Goal: Task Accomplishment & Management: Use online tool/utility

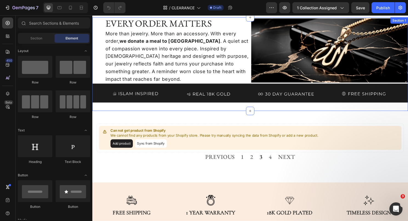
scroll to position [26, 0]
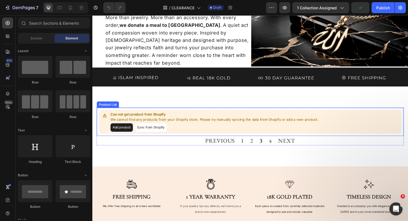
click at [99, 126] on div "Can not get product from Shopify We cannot find any products from your Shopify …" at bounding box center [257, 127] width 320 height 30
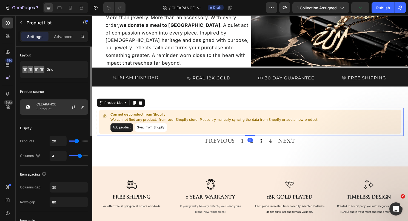
click at [60, 109] on div "CLEARANCE 0 product" at bounding box center [54, 106] width 68 height 15
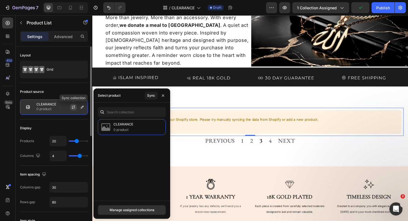
click at [73, 107] on icon "button" at bounding box center [73, 107] width 4 height 4
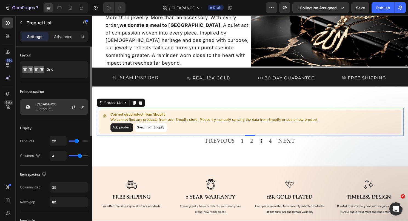
click at [55, 108] on p "0 product" at bounding box center [46, 108] width 20 height 5
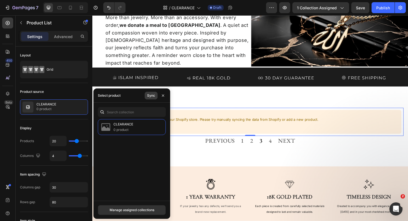
click at [148, 96] on div "Sync" at bounding box center [151, 95] width 8 height 5
click at [149, 96] on div "Sync" at bounding box center [151, 95] width 8 height 5
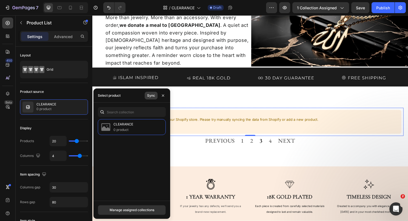
click at [149, 97] on div "Sync" at bounding box center [151, 95] width 8 height 5
click at [136, 126] on div "CLEARANCE 0 product" at bounding box center [132, 127] width 68 height 16
click at [137, 210] on div "Manage assigned collections" at bounding box center [132, 210] width 45 height 5
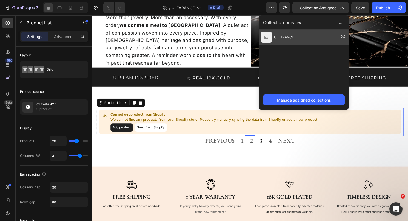
click at [294, 36] on span "CLEARANCE" at bounding box center [284, 37] width 20 height 5
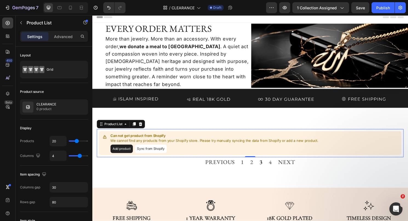
scroll to position [0, 0]
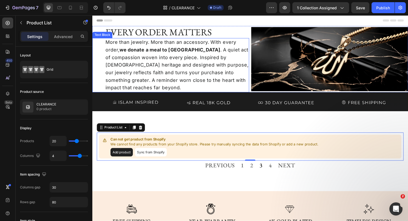
click at [175, 67] on p "More than jewelry. More than an accessory. With every order, we donate a meal t…" at bounding box center [180, 67] width 149 height 55
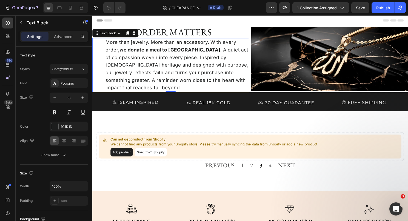
click at [175, 67] on p "More than jewelry. More than an accessory. With every order, we donate a meal t…" at bounding box center [180, 67] width 149 height 55
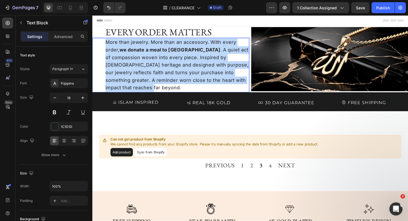
click at [175, 67] on p "More than jewelry. More than an accessory. With every order, we donate a meal t…" at bounding box center [180, 67] width 149 height 55
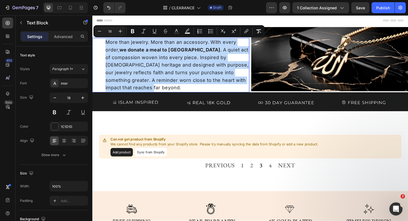
click at [175, 67] on p "More than jewelry. More than an accessory. With every order, we donate a meal t…" at bounding box center [180, 67] width 149 height 55
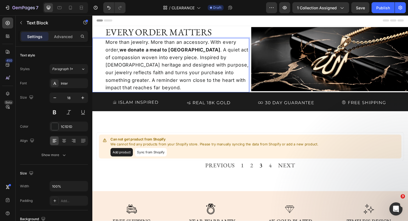
click at [172, 56] on p "More than jewelry. More than an accessory. With every order, we donate a meal t…" at bounding box center [180, 67] width 149 height 55
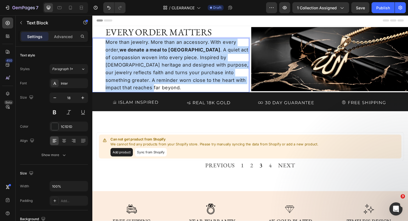
click at [172, 56] on p "More than jewelry. More than an accessory. With every order, we donate a meal t…" at bounding box center [180, 67] width 149 height 55
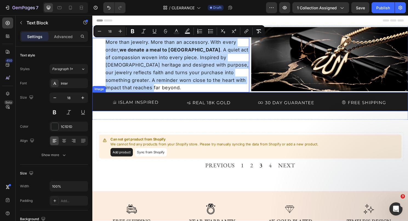
click at [176, 131] on div "Can not get product from Shopify We cannot find any products from your Shopify …" at bounding box center [257, 161] width 320 height 75
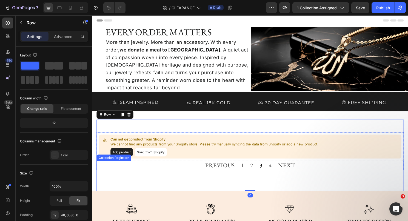
click at [183, 176] on div "PREVIOUS 1 2 3 4 NEXT" at bounding box center [257, 172] width 320 height 10
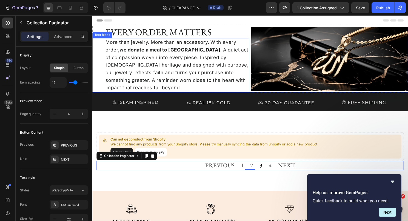
click at [153, 45] on p "More than jewelry. More than an accessory. With every order, we donate a meal t…" at bounding box center [180, 67] width 149 height 55
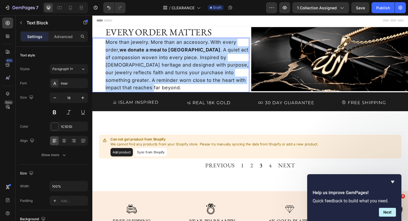
click at [153, 45] on p "More than jewelry. More than an accessory. With every order, we donate a meal t…" at bounding box center [180, 67] width 149 height 55
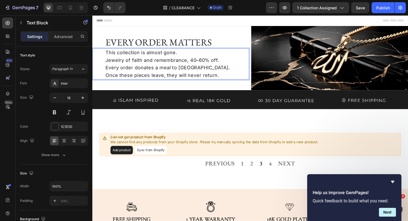
click at [208, 64] on p "This collection is almost gone. Jewelry of faith and remembrance, 40–60% off. E…" at bounding box center [180, 66] width 149 height 32
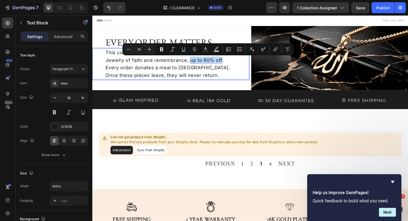
drag, startPoint x: 193, startPoint y: 63, endPoint x: 226, endPoint y: 63, distance: 32.3
click at [226, 63] on p "This collection is almost gone. Jewelry of faith and remembrance, up to 60% off…" at bounding box center [180, 66] width 149 height 32
click at [173, 72] on p "This collection is almost gone. Jewelry of faith and remembrance, up to 60% off…" at bounding box center [180, 66] width 149 height 32
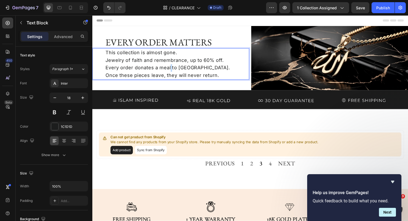
click at [173, 72] on p "This collection is almost gone. Jewelry of faith and remembrance, up to 60% off…" at bounding box center [180, 66] width 149 height 32
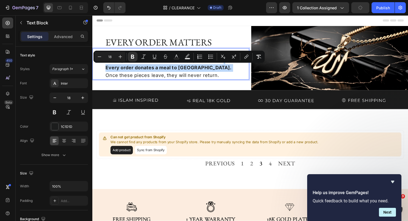
click at [223, 70] on p "This collection is almost gone. Jewelry of faith and remembrance, up to 60% off…" at bounding box center [180, 66] width 149 height 32
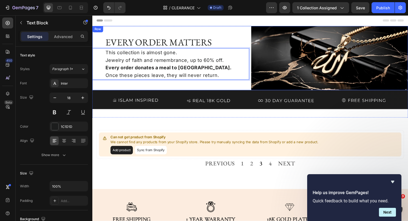
click at [230, 30] on div "EVERY ORDER MATTERS Heading This collection is almost gone. Jewelry of faith an…" at bounding box center [173, 60] width 163 height 67
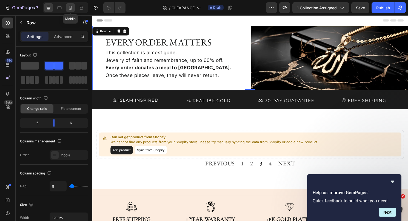
click at [72, 10] on icon at bounding box center [70, 7] width 5 height 5
type input "0"
type input "100%"
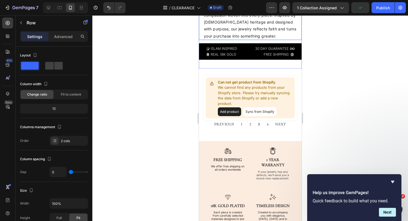
scroll to position [90, 0]
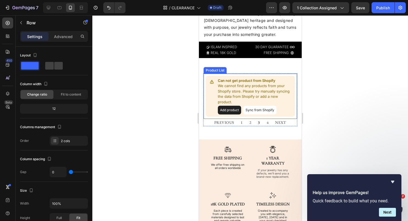
click at [271, 85] on p "We cannot find any products from your Shopify store. Please try manually syncin…" at bounding box center [255, 93] width 75 height 21
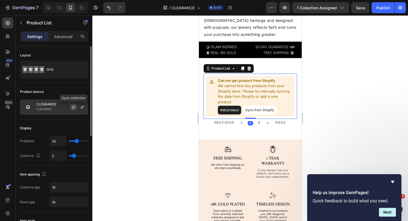
click at [73, 108] on icon "button" at bounding box center [73, 108] width 3 height 2
click at [50, 111] on p "0 product" at bounding box center [46, 108] width 20 height 5
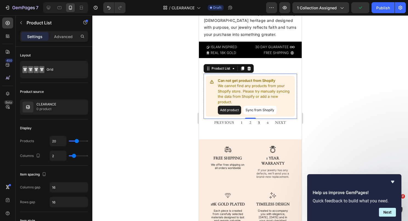
click at [314, 86] on div at bounding box center [250, 118] width 316 height 206
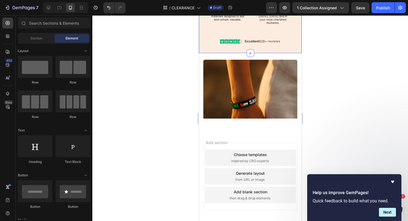
scroll to position [292, 0]
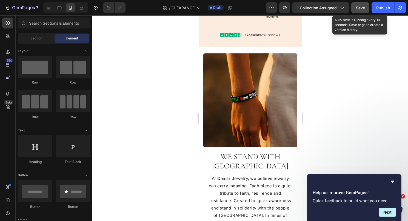
click at [361, 6] on span "Save" at bounding box center [360, 7] width 9 height 5
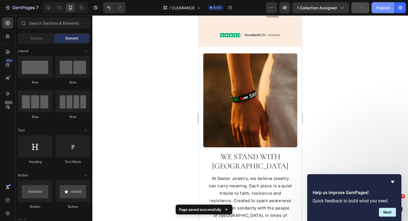
click at [381, 6] on div "Publish" at bounding box center [383, 8] width 14 height 6
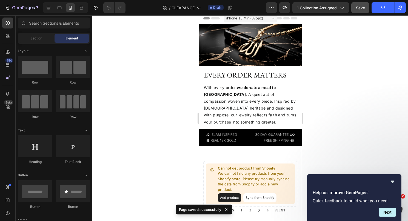
scroll to position [0, 0]
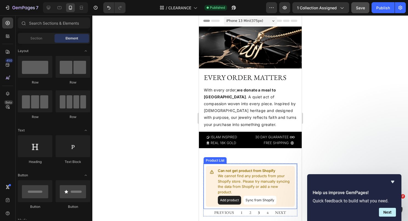
click at [240, 167] on div "Can not get product from Shopify We cannot find any products from your Shopify …" at bounding box center [249, 186] width 89 height 41
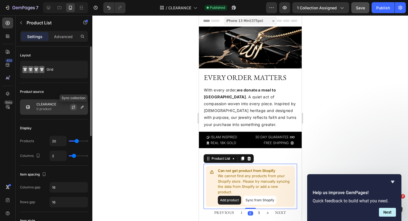
click at [75, 106] on icon "button" at bounding box center [73, 106] width 3 height 2
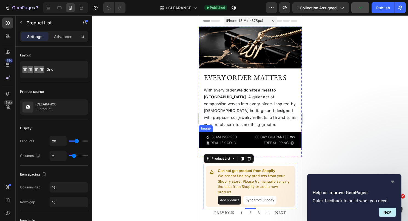
click at [390, 182] on icon "Hide survey" at bounding box center [392, 182] width 7 height 7
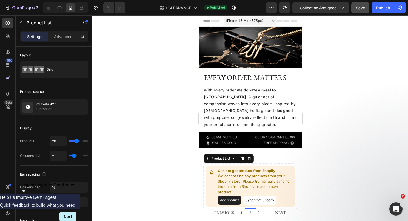
click at [235, 173] on p "Can not get product from Shopify" at bounding box center [255, 170] width 75 height 5
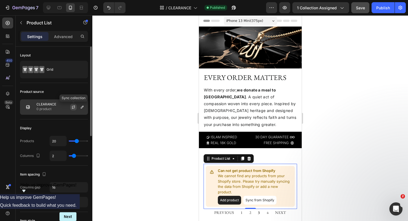
click at [73, 107] on icon "button" at bounding box center [73, 107] width 4 height 4
click at [81, 108] on icon "button" at bounding box center [82, 107] width 4 height 4
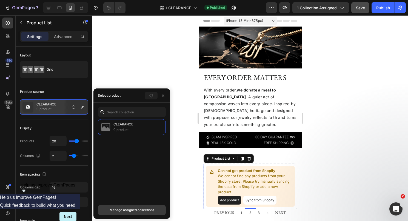
click at [146, 208] on div "Manage assigned collections" at bounding box center [132, 210] width 45 height 5
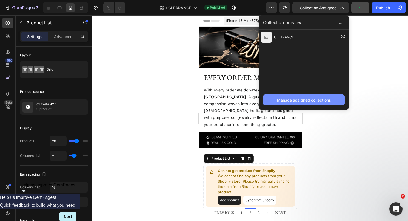
click at [283, 97] on button "Manage assigned collections" at bounding box center [304, 100] width 82 height 11
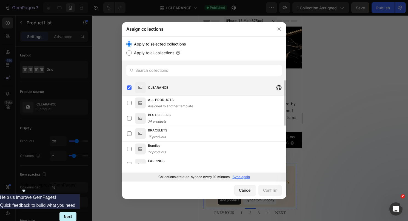
click at [177, 87] on div "CLEARANCE" at bounding box center [217, 88] width 138 height 10
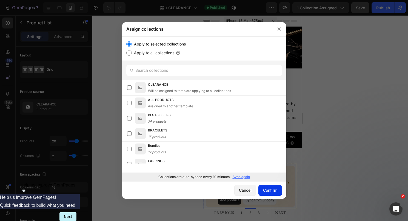
click at [273, 193] on div "Confirm" at bounding box center [270, 190] width 14 height 6
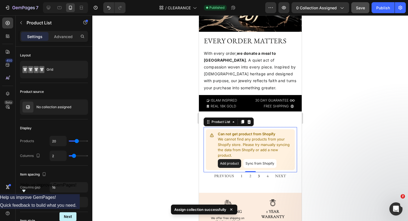
scroll to position [40, 0]
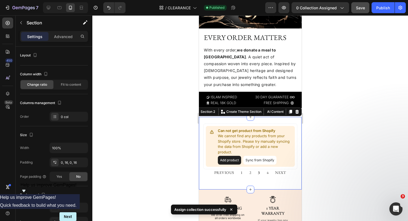
click at [201, 144] on div "Can not get product from Shopify We cannot find any products from your Shopify …" at bounding box center [250, 153] width 103 height 73
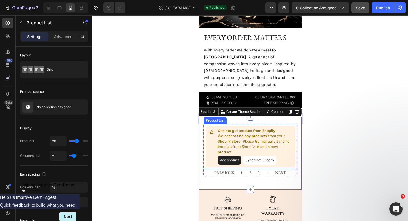
click at [210, 144] on div "Can not get product from Shopify We cannot find any products from your Shopify …" at bounding box center [249, 146] width 89 height 41
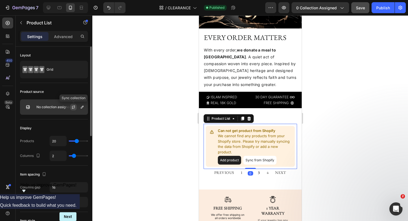
click at [75, 107] on icon "button" at bounding box center [73, 107] width 4 height 4
click at [81, 107] on icon "button" at bounding box center [82, 107] width 4 height 4
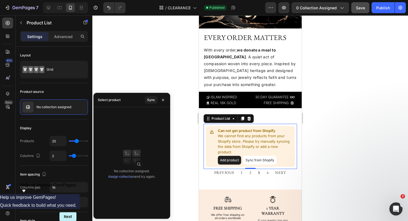
click at [127, 176] on link "Assign collection" at bounding box center [121, 177] width 26 height 4
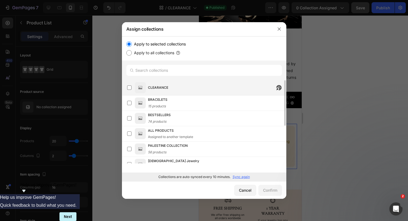
click at [210, 92] on div "CLEARANCE" at bounding box center [217, 88] width 138 height 10
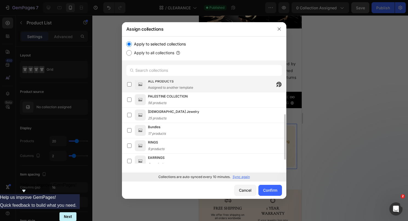
scroll to position [70, 0]
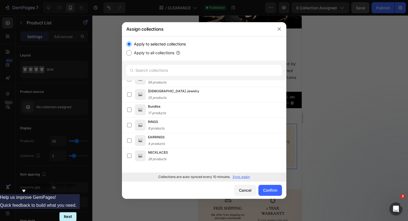
click at [244, 176] on p "Sync again" at bounding box center [241, 177] width 17 height 5
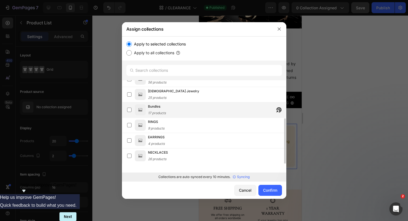
scroll to position [0, 0]
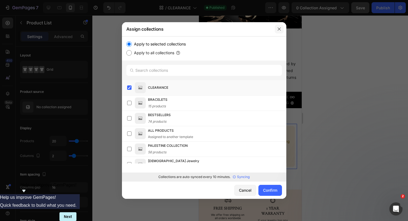
click at [279, 27] on icon "button" at bounding box center [279, 29] width 4 height 4
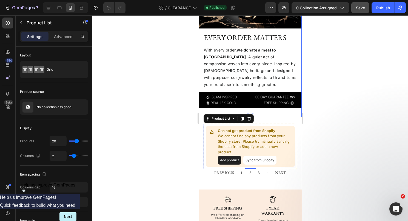
scroll to position [29, 0]
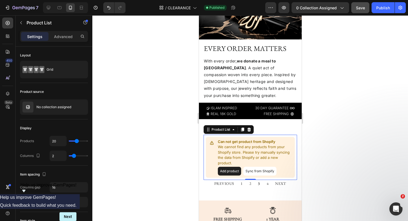
click at [250, 152] on p "We cannot find any products from your Shopify store. Please try manually syncin…" at bounding box center [255, 154] width 75 height 21
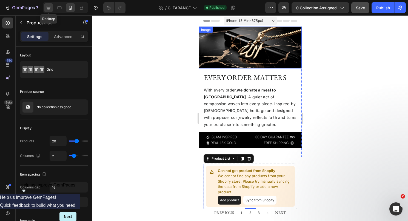
click at [49, 9] on icon at bounding box center [48, 7] width 5 height 5
type input "1200"
type input "4"
type input "30"
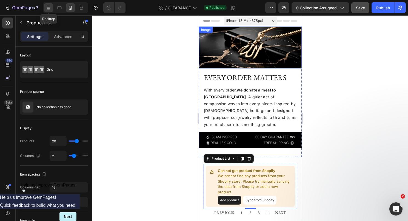
type input "80"
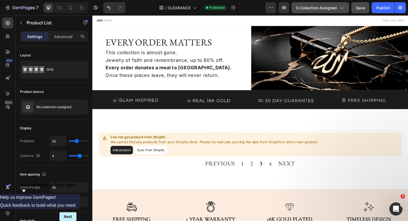
click at [313, 9] on span "0 collection assigned" at bounding box center [316, 8] width 41 height 6
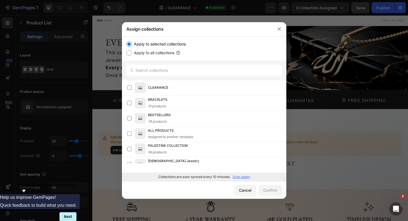
click at [242, 177] on p "Sync again" at bounding box center [241, 177] width 17 height 5
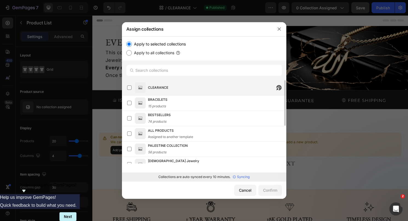
click at [218, 92] on div "CLEARANCE" at bounding box center [217, 88] width 138 height 10
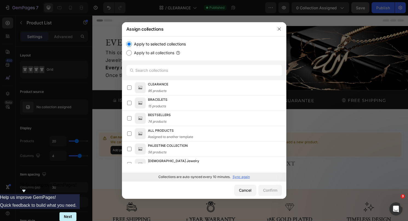
click at [218, 92] on div "CLEARANCE 95 products" at bounding box center [217, 88] width 138 height 12
click at [271, 188] on div "Confirm" at bounding box center [270, 190] width 14 height 6
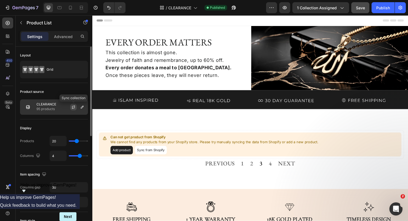
click at [73, 106] on icon "button" at bounding box center [73, 107] width 4 height 4
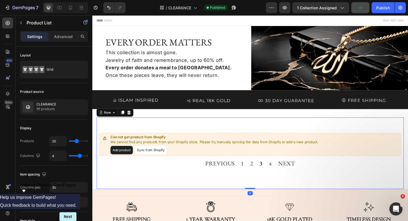
click at [164, 134] on div "Can not get product from Shopify We cannot find any products from your Shopify …" at bounding box center [257, 159] width 320 height 75
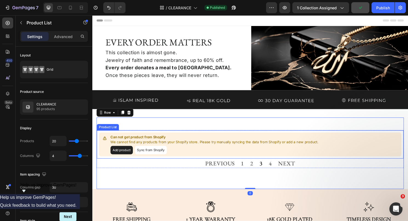
click at [170, 140] on p "Can not get product from Shopify" at bounding box center [219, 142] width 216 height 5
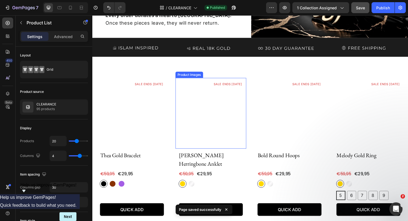
scroll to position [58, 0]
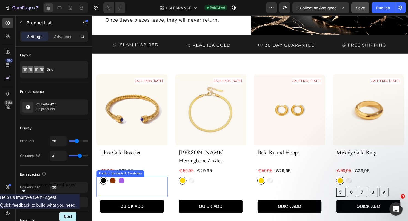
click at [123, 188] on div at bounding box center [123, 188] width 6 height 6
click at [119, 184] on input "Amethyst Amethyst" at bounding box center [118, 183] width 0 height 0
radio input "true"
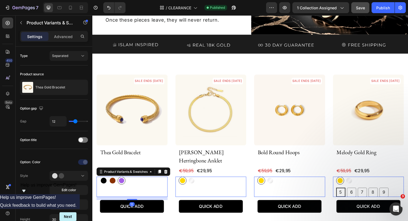
click at [114, 187] on div at bounding box center [113, 188] width 6 height 6
click at [109, 184] on input "[PERSON_NAME] [PERSON_NAME]" at bounding box center [109, 183] width 0 height 0
radio input "true"
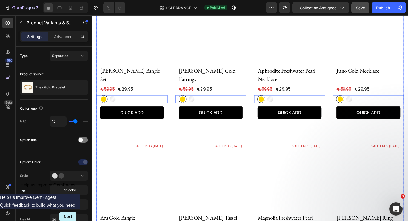
scroll to position [485, 0]
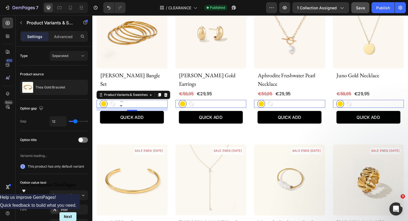
click at [122, 101] on span "Two Tone" at bounding box center [123, 108] width 6 height 14
click at [119, 103] on input "Two Tone Two Tone Two Tone" at bounding box center [118, 103] width 0 height 0
radio input "true"
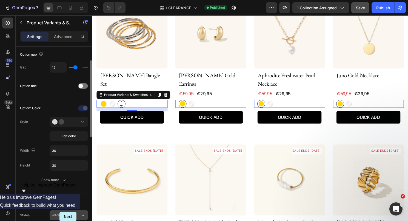
scroll to position [60, 0]
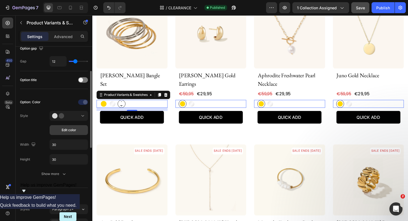
click at [69, 128] on span "Edit color" at bounding box center [69, 130] width 15 height 5
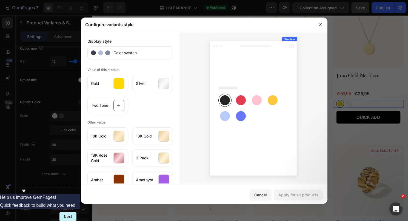
click at [322, 19] on div at bounding box center [320, 25] width 14 height 14
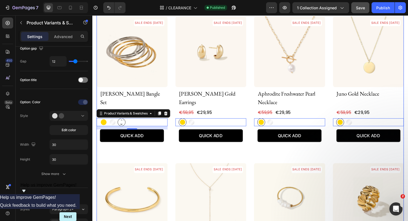
scroll to position [479, 0]
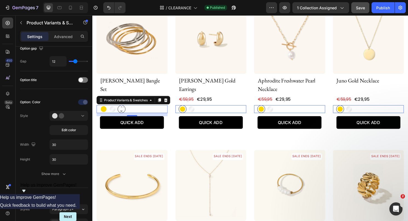
click at [185, 110] on div at bounding box center [186, 112] width 5 height 5
click at [182, 109] on input "Gold Gold" at bounding box center [182, 109] width 0 height 0
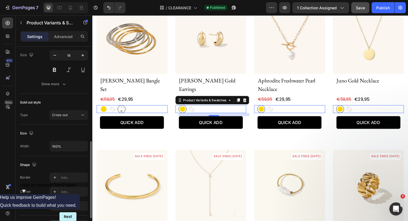
scroll to position [240, 0]
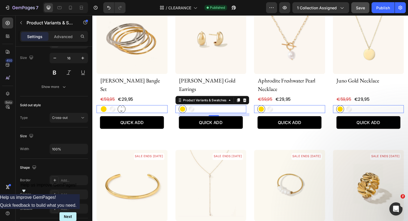
click at [123, 106] on span "Two Tone" at bounding box center [122, 113] width 5 height 14
click at [119, 109] on input "Two Tone Two Tone Two Tone" at bounding box center [118, 109] width 0 height 0
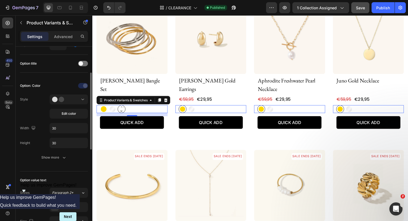
scroll to position [73, 0]
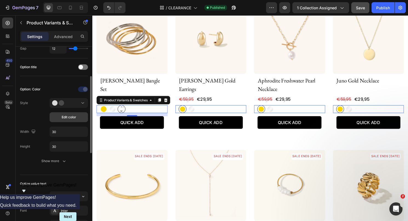
click at [64, 115] on span "Edit color" at bounding box center [69, 117] width 15 height 5
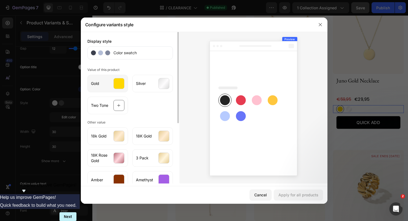
click at [118, 85] on div at bounding box center [118, 83] width 11 height 11
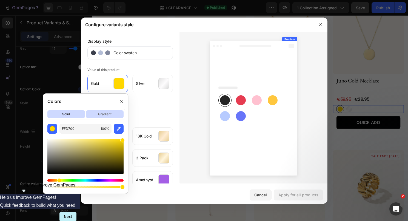
click at [102, 115] on p "gradient" at bounding box center [105, 114] width 38 height 8
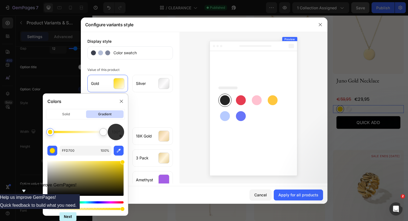
drag, startPoint x: 50, startPoint y: 130, endPoint x: 37, endPoint y: 130, distance: 13.2
click at [37, 0] on body "7 Version history / CLEARANCE Published Preview 1 collection assigned Save Publ…" at bounding box center [204, 0] width 408 height 0
click at [117, 146] on button "button" at bounding box center [119, 151] width 10 height 10
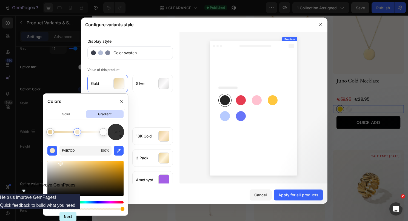
click at [77, 132] on div at bounding box center [76, 132] width 53 height 2
drag, startPoint x: 72, startPoint y: 167, endPoint x: 30, endPoint y: 155, distance: 43.8
click at [30, 0] on body "7 Version history / CLEARANCE Published Preview 1 collection assigned Save Publ…" at bounding box center [204, 0] width 408 height 0
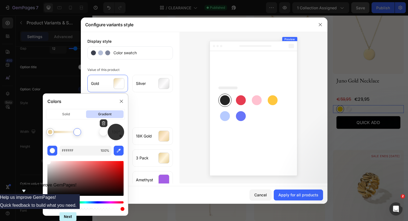
click at [104, 132] on div at bounding box center [103, 132] width 4 height 4
drag, startPoint x: 104, startPoint y: 132, endPoint x: 108, endPoint y: 132, distance: 3.6
click at [105, 132] on div at bounding box center [103, 132] width 4 height 4
click at [120, 148] on icon "button" at bounding box center [118, 150] width 5 height 5
click at [78, 133] on div at bounding box center [77, 132] width 4 height 4
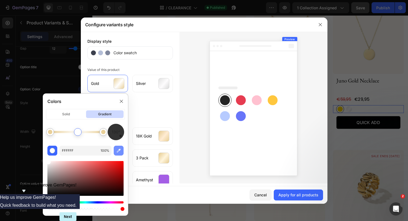
click at [121, 150] on button "button" at bounding box center [119, 151] width 10 height 10
type input "FEEBD2"
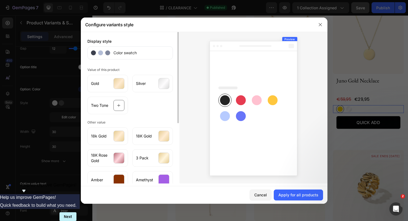
click at [146, 108] on div "Gold Silver Two Tone" at bounding box center [129, 94] width 85 height 42
click at [119, 107] on icon at bounding box center [118, 105] width 3 height 3
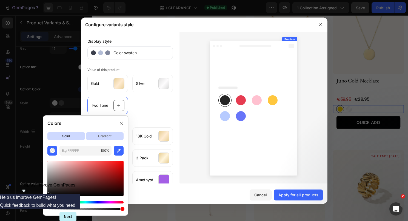
click at [104, 137] on p "gradient" at bounding box center [105, 136] width 38 height 8
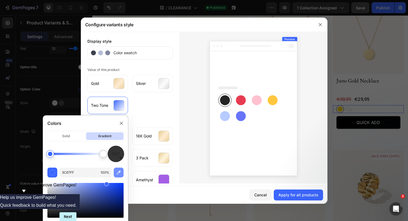
click at [117, 172] on icon "button" at bounding box center [118, 172] width 5 height 5
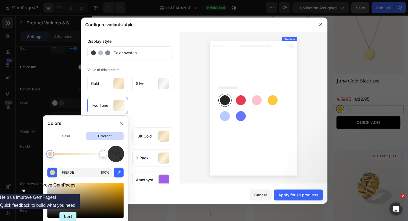
click at [86, 154] on div at bounding box center [76, 154] width 53 height 2
click at [119, 173] on icon "button" at bounding box center [118, 172] width 5 height 5
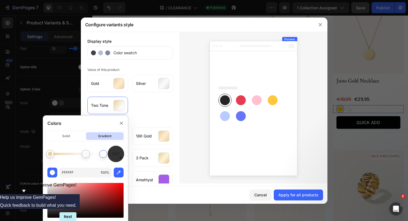
click at [104, 156] on div at bounding box center [103, 154] width 8 height 8
click at [119, 170] on icon "button" at bounding box center [118, 172] width 5 height 5
type input "E0DFE0"
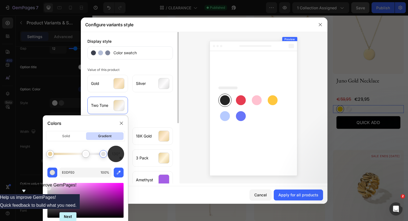
click at [155, 112] on div "Gold Silver Two Tone" at bounding box center [129, 94] width 85 height 42
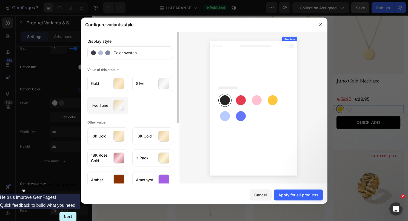
click at [121, 110] on div at bounding box center [118, 105] width 11 height 11
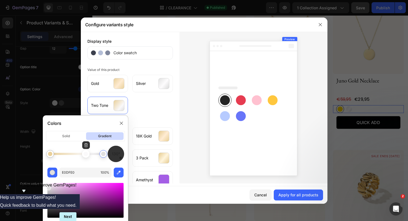
type input "FAF9FA"
click at [83, 156] on div at bounding box center [82, 154] width 4 height 4
click at [145, 117] on div "Display style Color swatch Value of this product Gold Silver Two Tone Other val…" at bounding box center [130, 108] width 99 height 152
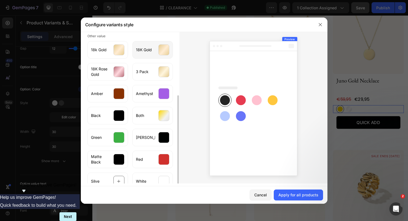
scroll to position [99, 0]
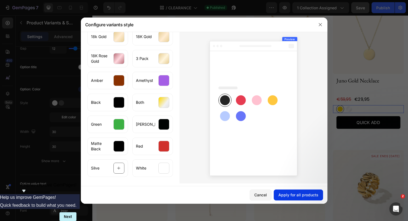
click at [291, 193] on div "Apply for all products" at bounding box center [298, 195] width 40 height 6
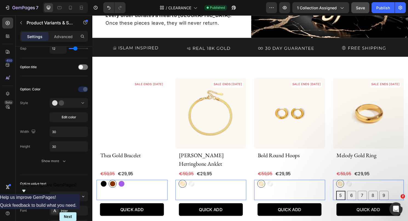
scroll to position [61, 0]
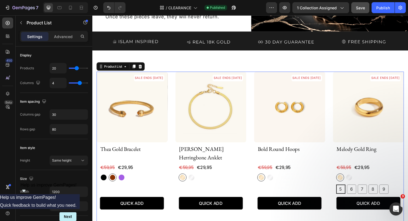
scroll to position [0, 0]
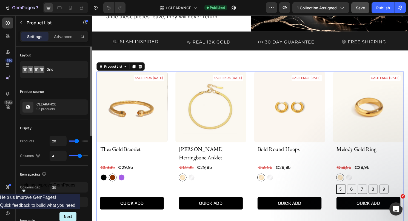
type input "29"
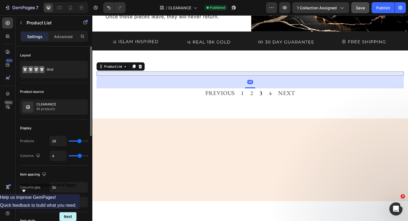
type input "29"
click at [79, 141] on input "range" at bounding box center [78, 141] width 19 height 1
type input "39"
type input "50"
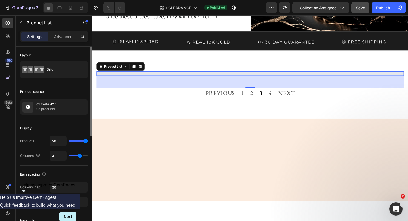
drag, startPoint x: 79, startPoint y: 141, endPoint x: 102, endPoint y: 141, distance: 22.7
type input "50"
click at [88, 141] on input "range" at bounding box center [78, 141] width 19 height 1
click at [59, 141] on input "50" at bounding box center [58, 141] width 16 height 10
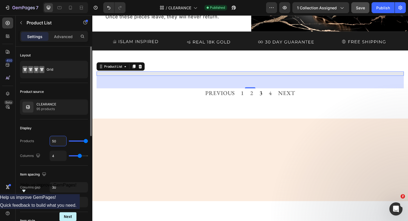
type input "9"
type input "95"
type input "50"
type input "95"
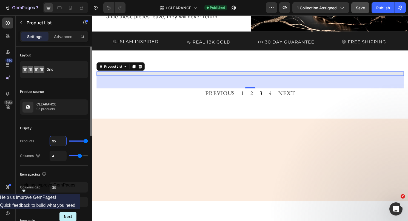
click at [64, 127] on div "Display" at bounding box center [54, 128] width 68 height 9
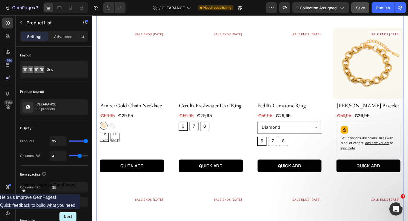
scroll to position [788, 0]
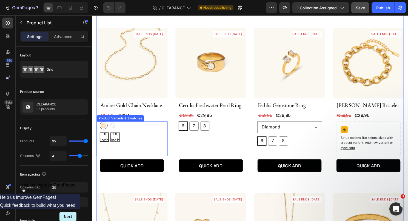
click at [112, 136] on span "19 Inches" at bounding box center [119, 142] width 14 height 13
click at [111, 137] on input "19 Inches 19 Inches 19 Inches" at bounding box center [111, 137] width 0 height 0
radio input "true"
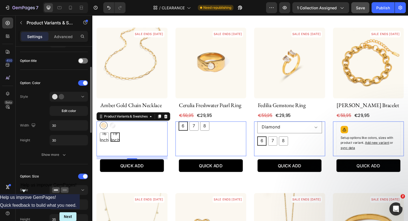
scroll to position [87, 0]
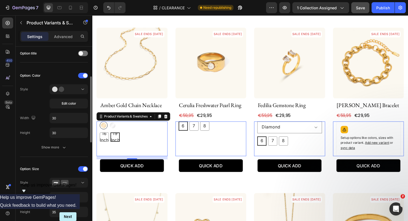
drag, startPoint x: 63, startPoint y: 148, endPoint x: 56, endPoint y: 165, distance: 18.1
click at [56, 165] on div "Option: Color Style Edit color Width 30 Height 30 Show more Option: Size Style …" at bounding box center [54, 151] width 68 height 169
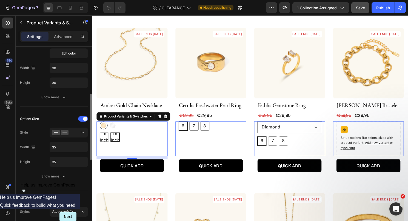
click at [69, 138] on div "Option: Size Style Width 35 Height 35 Show more" at bounding box center [54, 148] width 68 height 67
click at [69, 135] on div at bounding box center [68, 132] width 33 height 5
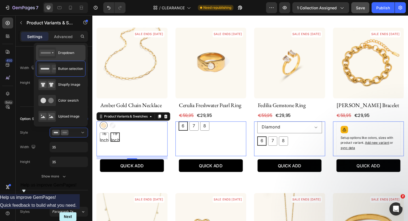
click at [61, 55] on span "Dropdown" at bounding box center [66, 52] width 16 height 5
type input "100%"
select select "19 Inches"
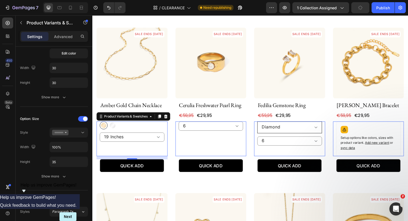
click at [278, 126] on select "Diamond Emerald Rainbow" at bounding box center [297, 132] width 67 height 12
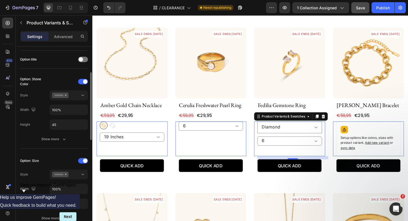
scroll to position [76, 0]
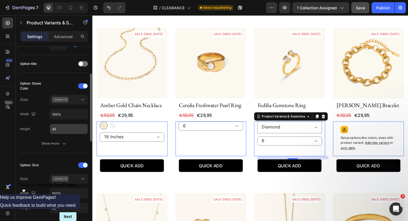
click at [60, 129] on input "45" at bounding box center [69, 129] width 38 height 10
type input "35"
click at [57, 157] on div "Option: Size Style Width 100% Height 35 Show more" at bounding box center [54, 194] width 68 height 76
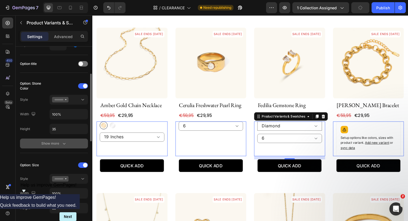
click at [58, 146] on button "Show more" at bounding box center [54, 144] width 68 height 10
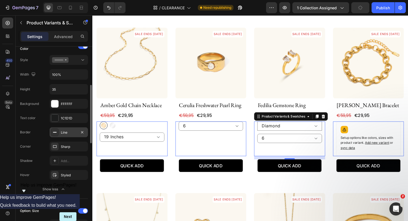
scroll to position [131, 0]
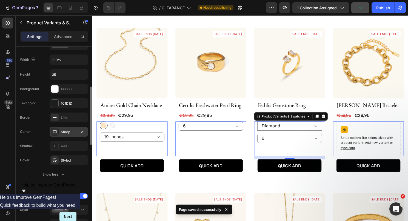
click at [53, 130] on icon at bounding box center [55, 132] width 4 height 4
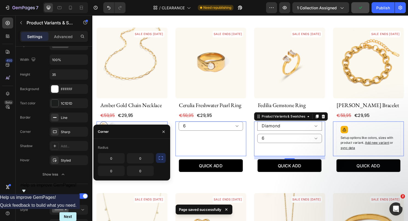
click at [161, 156] on icon "button" at bounding box center [160, 157] width 5 height 5
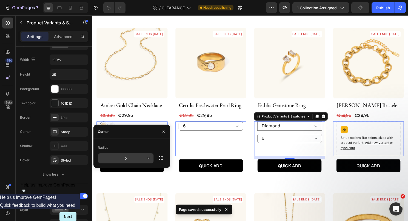
click at [121, 158] on input "0" at bounding box center [125, 158] width 55 height 10
click at [134, 159] on input "0" at bounding box center [125, 158] width 55 height 10
type input "6"
click at [130, 133] on div "Corner" at bounding box center [131, 132] width 77 height 14
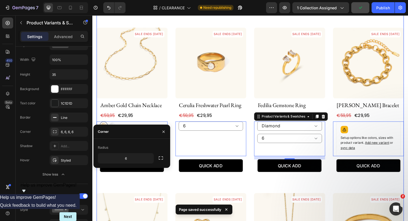
click at [271, 139] on select "6 7 8" at bounding box center [297, 144] width 67 height 10
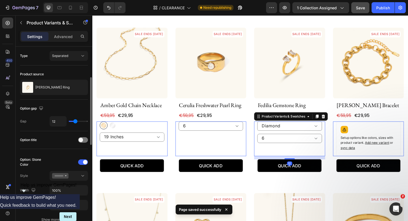
scroll to position [53, 0]
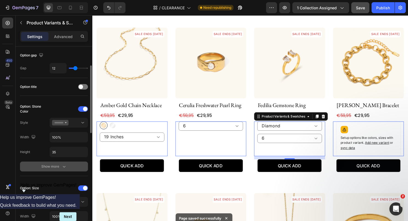
click at [57, 169] on div "Show more" at bounding box center [53, 166] width 25 height 5
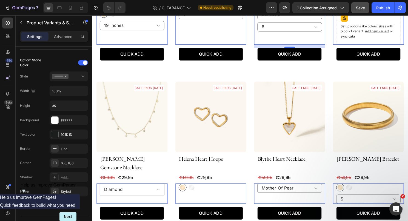
scroll to position [942, 0]
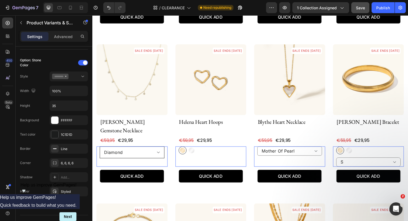
click at [152, 152] on select "Diamond Rainbow" at bounding box center [133, 158] width 67 height 12
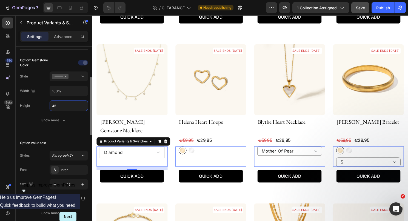
click at [54, 104] on input "45" at bounding box center [69, 106] width 38 height 10
type input "35"
click at [52, 121] on div "Show more" at bounding box center [53, 120] width 25 height 5
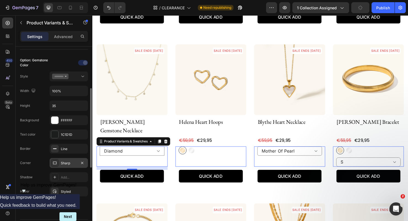
click at [65, 162] on div "Sharp" at bounding box center [69, 163] width 16 height 5
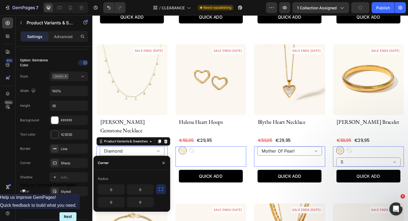
click at [161, 194] on div "0 0 0 0" at bounding box center [132, 195] width 68 height 23
click at [161, 190] on icon "button" at bounding box center [160, 189] width 5 height 5
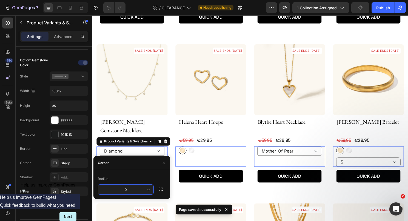
click at [135, 191] on input "0" at bounding box center [125, 190] width 55 height 10
type input "6"
click at [135, 173] on div "Radius 6" at bounding box center [131, 184] width 77 height 29
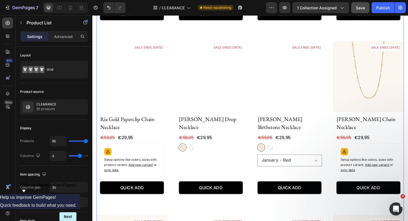
scroll to position [2877, 0]
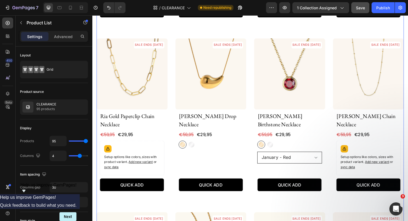
click at [275, 158] on select "January - Red February - Violet March - Light Sapphire April - Crystal May - Em…" at bounding box center [297, 164] width 67 height 12
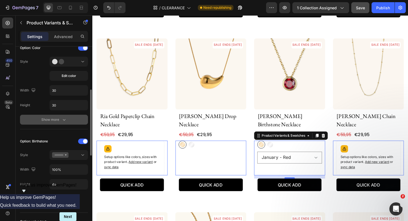
scroll to position [117, 0]
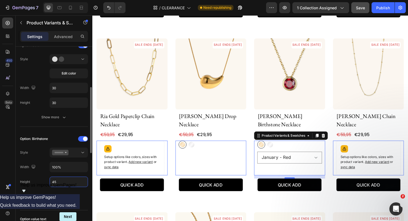
click at [59, 184] on input "45" at bounding box center [69, 182] width 38 height 10
type input "35"
click at [57, 196] on div "Show more" at bounding box center [53, 196] width 25 height 5
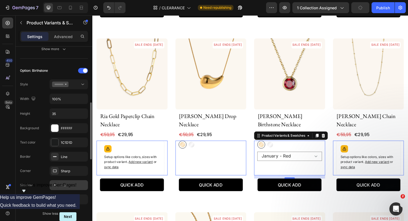
scroll to position [185, 0]
click at [57, 171] on icon at bounding box center [55, 170] width 4 height 4
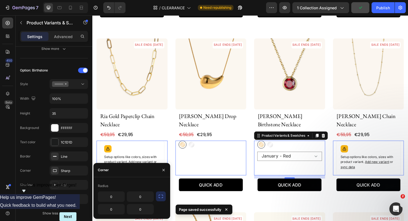
click at [157, 195] on button "button" at bounding box center [161, 197] width 10 height 10
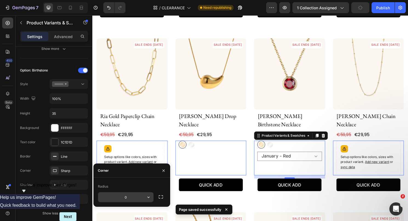
click at [127, 199] on input "0" at bounding box center [125, 197] width 55 height 10
type input "6"
click at [127, 182] on div "Radius 6" at bounding box center [131, 192] width 77 height 29
click at [165, 167] on button "button" at bounding box center [163, 170] width 9 height 9
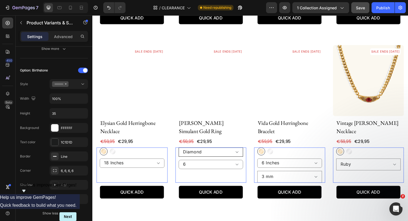
scroll to position [3594, 0]
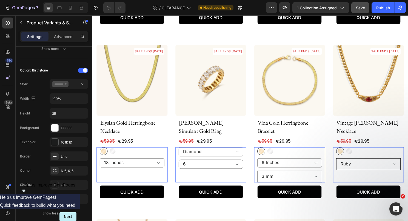
click at [353, 164] on select "Ruby Emerald Citrine Aquamarine" at bounding box center [379, 170] width 67 height 12
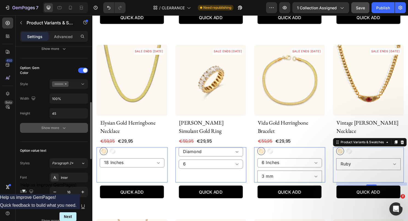
click at [60, 129] on div "Show more" at bounding box center [53, 127] width 25 height 5
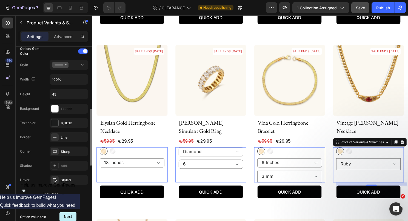
scroll to position [205, 0]
click at [62, 155] on div "Sharp" at bounding box center [69, 151] width 38 height 10
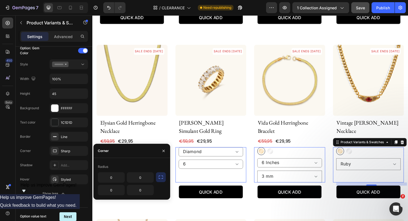
click at [161, 179] on icon "button" at bounding box center [160, 177] width 5 height 5
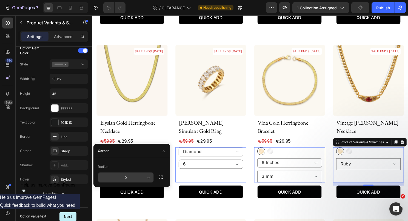
click at [132, 178] on input "0" at bounding box center [125, 178] width 55 height 10
type input "6"
click at [127, 161] on div "Radius 6" at bounding box center [131, 172] width 77 height 29
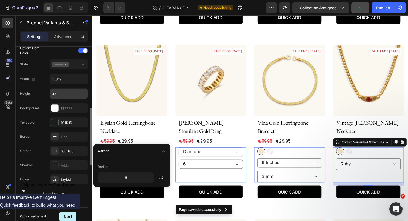
click at [55, 92] on input "45" at bounding box center [69, 94] width 38 height 10
click at [55, 95] on input "45" at bounding box center [69, 94] width 38 height 10
click at [54, 95] on input "45" at bounding box center [69, 94] width 38 height 10
type input "35"
click at [43, 92] on div "Height 35" at bounding box center [54, 93] width 68 height 10
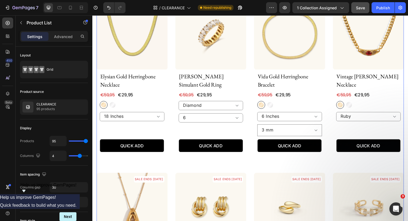
scroll to position [3643, 0]
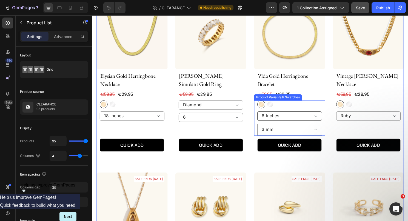
click at [286, 116] on select "6 Inches 7 Inches 8 Inches" at bounding box center [297, 121] width 67 height 10
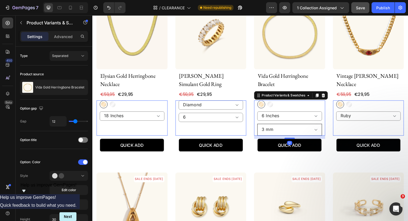
click at [327, 128] on select "3 mm 4 mm 5 mm" at bounding box center [297, 134] width 67 height 12
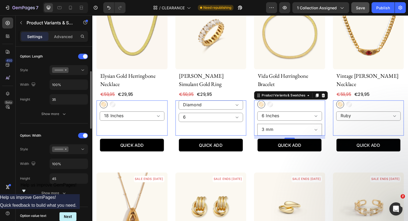
scroll to position [221, 0]
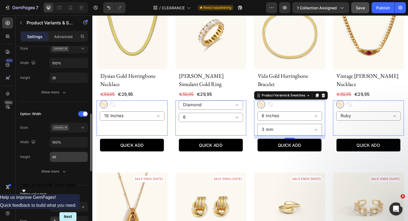
click at [63, 157] on input "45" at bounding box center [69, 157] width 38 height 10
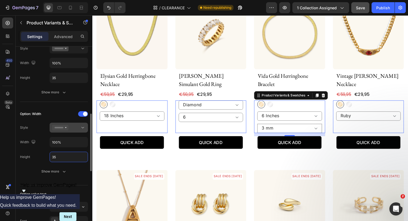
type input "35"
click at [68, 128] on icon at bounding box center [60, 127] width 16 height 5
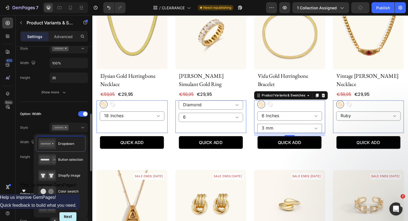
click at [48, 125] on div "Style" at bounding box center [54, 128] width 68 height 10
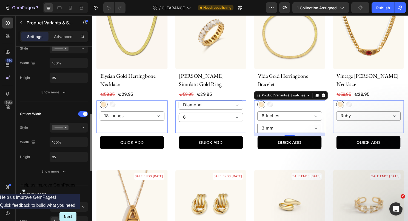
click at [57, 178] on div "Option: Width Style Width 100% Height 35 Show more" at bounding box center [54, 143] width 68 height 76
click at [57, 173] on div "Show more" at bounding box center [53, 171] width 25 height 5
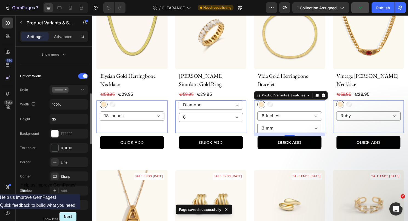
scroll to position [281, 0]
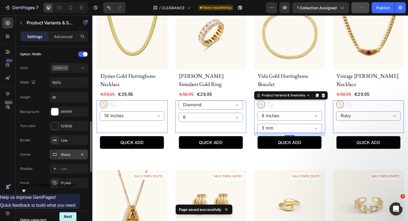
click at [62, 155] on div "Sharp" at bounding box center [69, 154] width 16 height 5
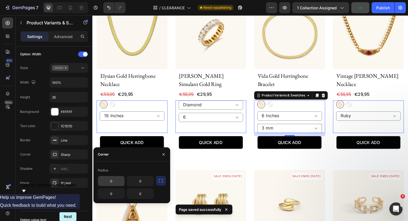
drag, startPoint x: 157, startPoint y: 180, endPoint x: 150, endPoint y: 180, distance: 7.1
click at [157, 180] on button "button" at bounding box center [161, 181] width 10 height 10
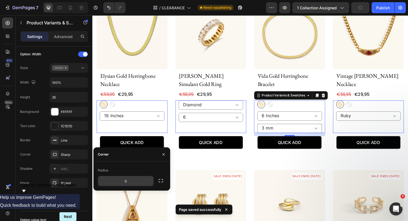
click at [126, 178] on input "0" at bounding box center [125, 181] width 55 height 10
type input "6"
click at [128, 169] on div "Radius" at bounding box center [132, 170] width 68 height 9
click at [164, 152] on button "button" at bounding box center [163, 154] width 9 height 9
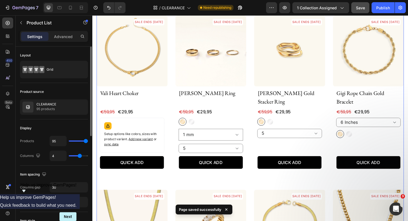
scroll to position [3439, 0]
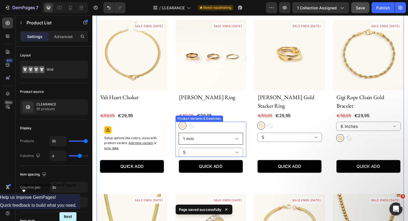
click at [196, 138] on select "1 mm 3 mm 6 mm" at bounding box center [215, 144] width 67 height 12
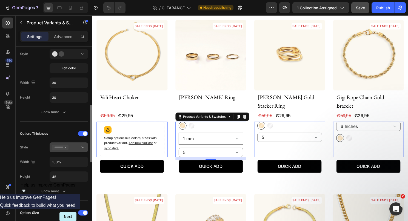
scroll to position [152, 0]
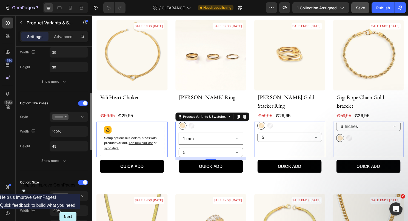
click at [57, 152] on div "Option: Thickness Style Width 100% Height 45 Show more" at bounding box center [54, 132] width 68 height 67
click at [57, 147] on input "45" at bounding box center [69, 146] width 38 height 10
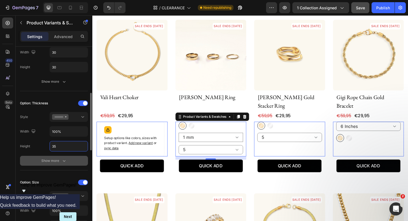
type input "35"
click at [59, 162] on div "Show more" at bounding box center [53, 160] width 25 height 5
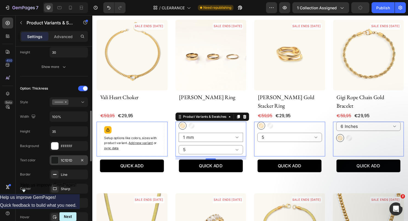
scroll to position [188, 0]
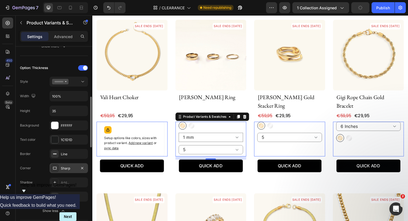
click at [58, 169] on div at bounding box center [55, 168] width 8 height 8
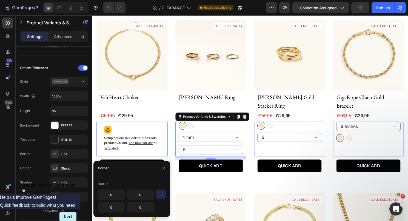
click at [157, 193] on button "button" at bounding box center [161, 195] width 10 height 10
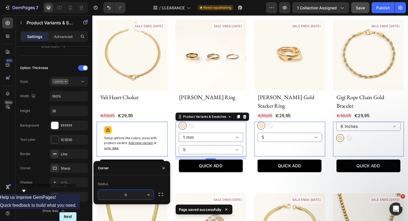
click at [130, 198] on input "0" at bounding box center [125, 195] width 55 height 10
type input "6"
click at [135, 183] on div "Radius" at bounding box center [132, 184] width 68 height 9
click at [162, 168] on icon "button" at bounding box center [163, 168] width 4 height 4
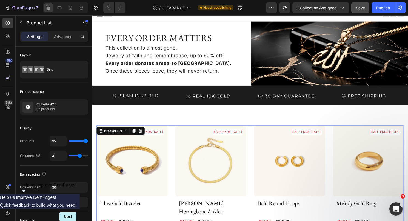
scroll to position [0, 0]
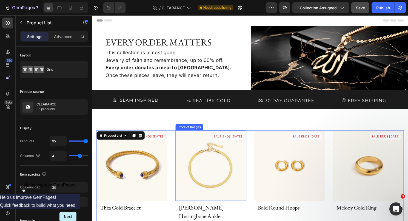
click at [173, 119] on div "Image EVERY ORDER MATTERS Heading Image EVERY ORDER MATTERS Heading This collec…" at bounding box center [256, 74] width 329 height 95
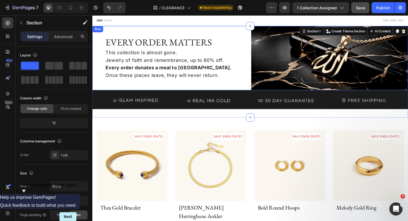
click at [231, 22] on div "Header" at bounding box center [257, 20] width 320 height 11
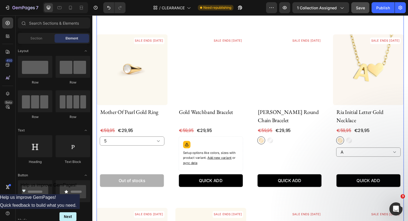
scroll to position [2088, 0]
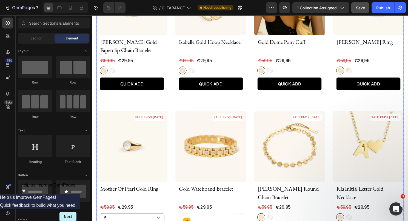
click at [176, 79] on div "SALE ENDS [DATE] Product Badge Product Images thea gold bracelet Product Title …" at bounding box center [257, 142] width 320 height 4190
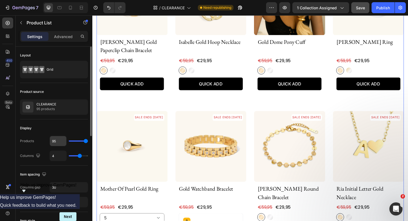
click at [58, 142] on input "95" at bounding box center [58, 141] width 16 height 10
type input "25"
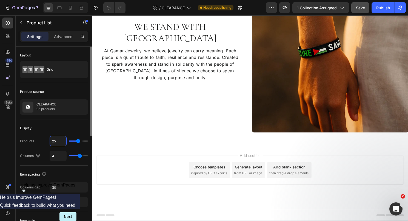
scroll to position [308, 0]
type input "2"
type input "20"
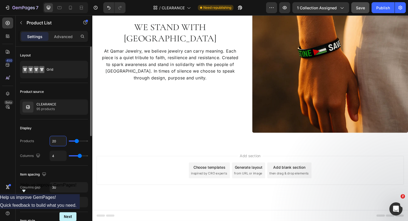
type input "20"
click at [51, 131] on div "Display" at bounding box center [54, 128] width 68 height 9
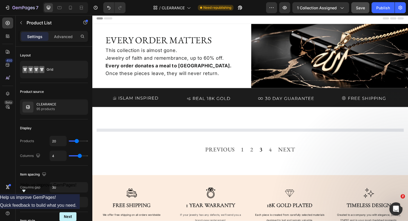
scroll to position [0, 0]
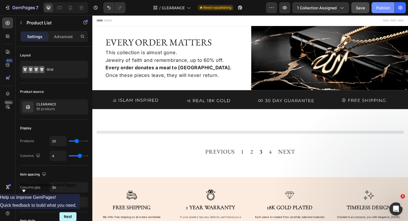
click at [387, 9] on div "Publish" at bounding box center [383, 8] width 14 height 6
select select "19 Inches"
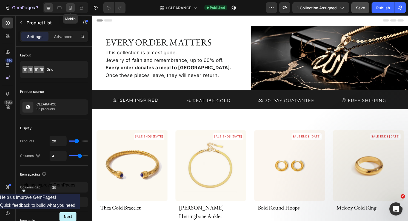
click at [68, 8] on icon at bounding box center [70, 7] width 5 height 5
type input "2"
type input "16"
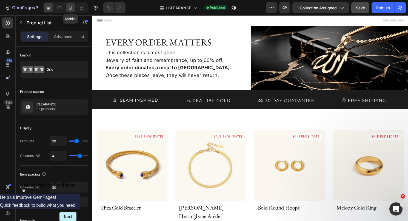
type input "100%"
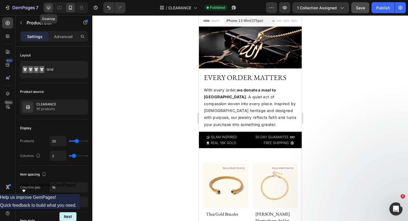
click at [47, 7] on icon at bounding box center [49, 8] width 4 height 4
type input "4"
type input "30"
type input "80"
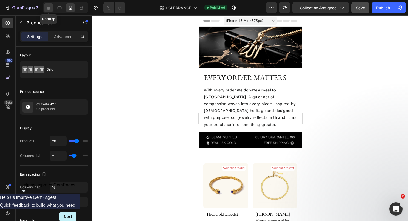
type input "1200"
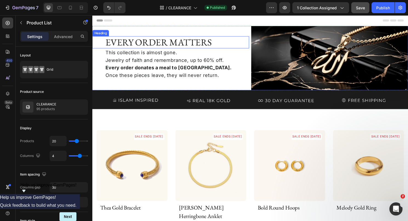
click at [177, 44] on h2 "EVERY ORDER MATTERS" at bounding box center [180, 43] width 150 height 13
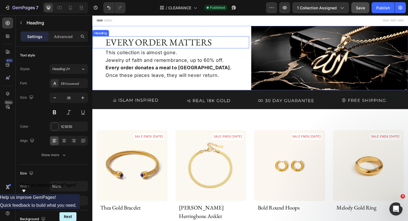
click at [177, 44] on h2 "EVERY ORDER MATTERS" at bounding box center [180, 43] width 150 height 13
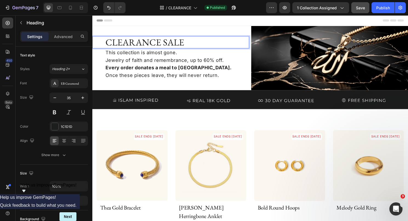
click at [175, 63] on p "This collection is almost gone. Jewelry of faith and remembrance, up to 60% off…" at bounding box center [180, 66] width 149 height 32
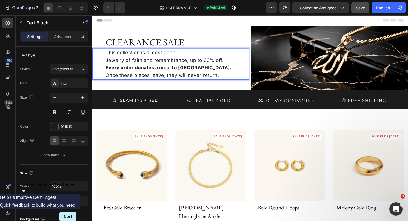
click at [213, 74] on p "This collection is almost gone. Jewelry of faith and remembrance, up to 60% off…" at bounding box center [180, 66] width 149 height 32
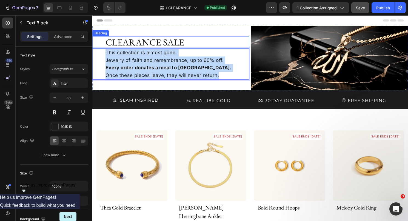
drag, startPoint x: 226, startPoint y: 75, endPoint x: 108, endPoint y: 49, distance: 121.0
click at [108, 49] on div "CLEARANCE SALE Heading This collection is almost gone. Jewelry of faith and rem…" at bounding box center [173, 60] width 163 height 67
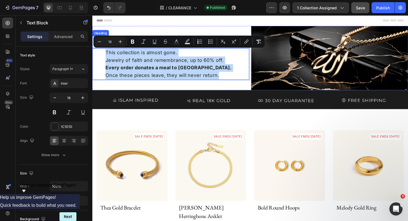
copy p "This collection is almost gone. Jewelry of faith and remembrance, up to 60% off…"
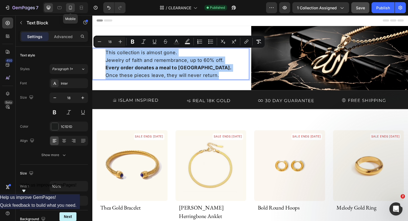
click at [70, 8] on icon at bounding box center [70, 7] width 5 height 5
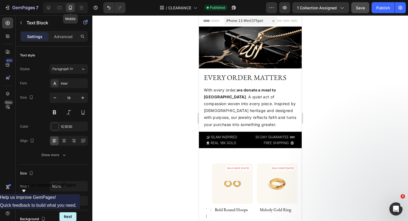
click at [223, 96] on p "With every order, we donate a meal to [GEOGRAPHIC_DATA] . A quiet act of compas…" at bounding box center [250, 107] width 93 height 41
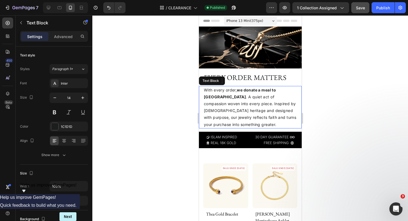
click at [223, 96] on p "With every order, we donate a meal to [GEOGRAPHIC_DATA] . A quiet act of compas…" at bounding box center [250, 107] width 93 height 41
click at [224, 98] on p "With every order, we donate a meal to [GEOGRAPHIC_DATA] . A quiet act of compas…" at bounding box center [250, 107] width 93 height 41
click at [224, 132] on img at bounding box center [250, 140] width 103 height 16
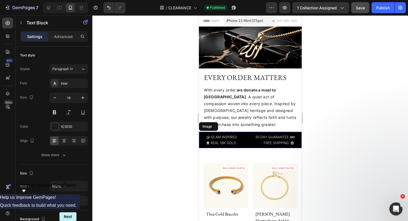
click at [224, 87] on p "With every order, we donate a meal to [GEOGRAPHIC_DATA] . A quiet act of compas…" at bounding box center [250, 107] width 93 height 41
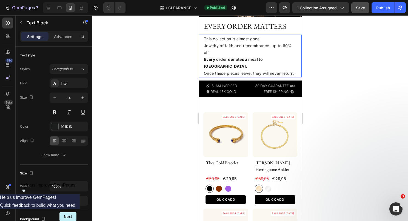
click at [202, 60] on div "This collection is almost gone. Jewelry of faith and remembrance, up to 60% off…" at bounding box center [250, 56] width 103 height 42
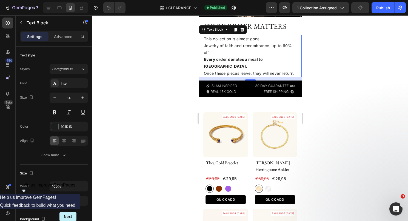
click at [202, 60] on div "This collection is almost gone. Jewelry of faith and remembrance, up to 60% off…" at bounding box center [250, 56] width 103 height 42
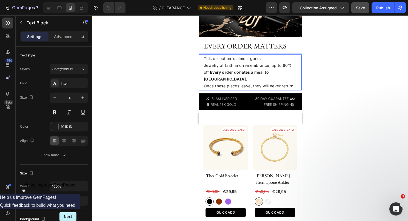
scroll to position [24, 0]
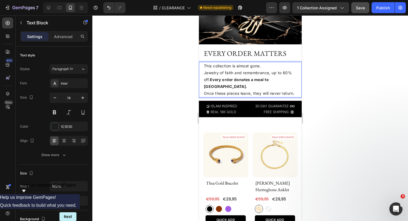
click at [202, 72] on div "This collection is almost gone. Jewelry of faith and remembrance, up to 60% off…" at bounding box center [250, 80] width 103 height 36
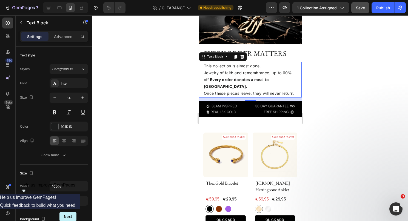
click at [203, 74] on div "This collection is almost gone. Jewelry of faith and remembrance, up to 60% off…" at bounding box center [250, 80] width 94 height 36
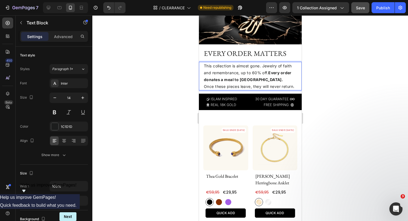
click at [203, 87] on div "This collection is almost gone. Jewelry of faith and remembrance, up to 60% off…" at bounding box center [250, 76] width 94 height 29
click at [359, 71] on div at bounding box center [250, 118] width 316 height 206
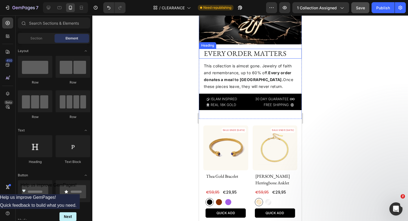
click at [249, 53] on h2 "EVERY ORDER MATTERS" at bounding box center [252, 54] width 98 height 10
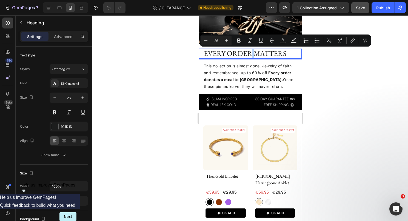
click at [249, 53] on p "EVERY ORDER MATTERS" at bounding box center [252, 53] width 97 height 8
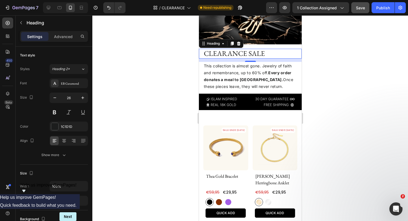
click at [352, 47] on div at bounding box center [250, 118] width 316 height 206
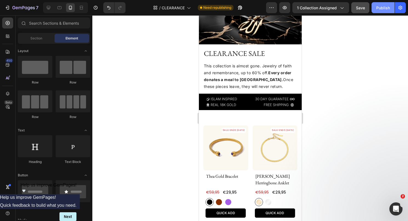
click at [382, 6] on div "Publish" at bounding box center [383, 8] width 14 height 6
drag, startPoint x: 49, startPoint y: 8, endPoint x: 123, endPoint y: 39, distance: 79.9
click at [49, 8] on icon at bounding box center [49, 8] width 4 height 4
